Goal: Information Seeking & Learning: Learn about a topic

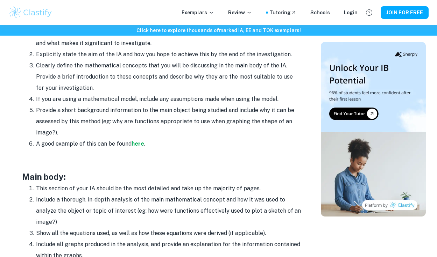
scroll to position [523, 0]
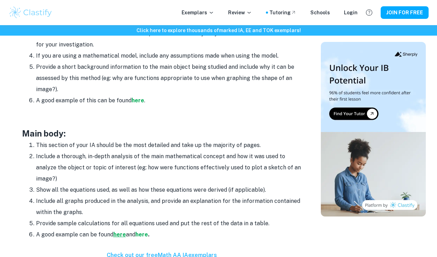
click at [121, 236] on strong "here" at bounding box center [119, 234] width 13 height 7
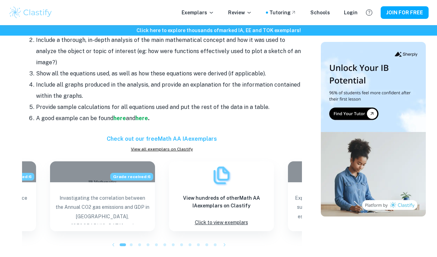
scroll to position [635, 0]
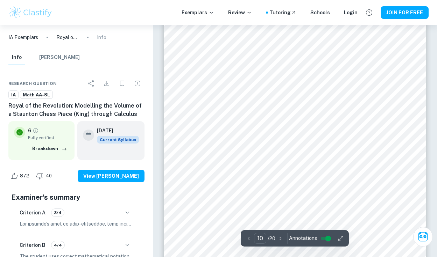
scroll to position [3724, 0]
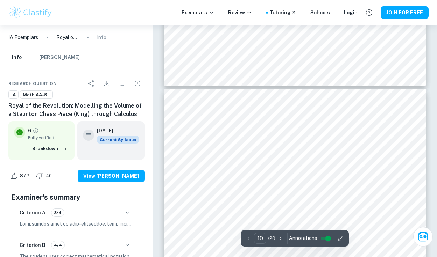
type input "11"
